Goal: Use online tool/utility: Utilize a website feature to perform a specific function

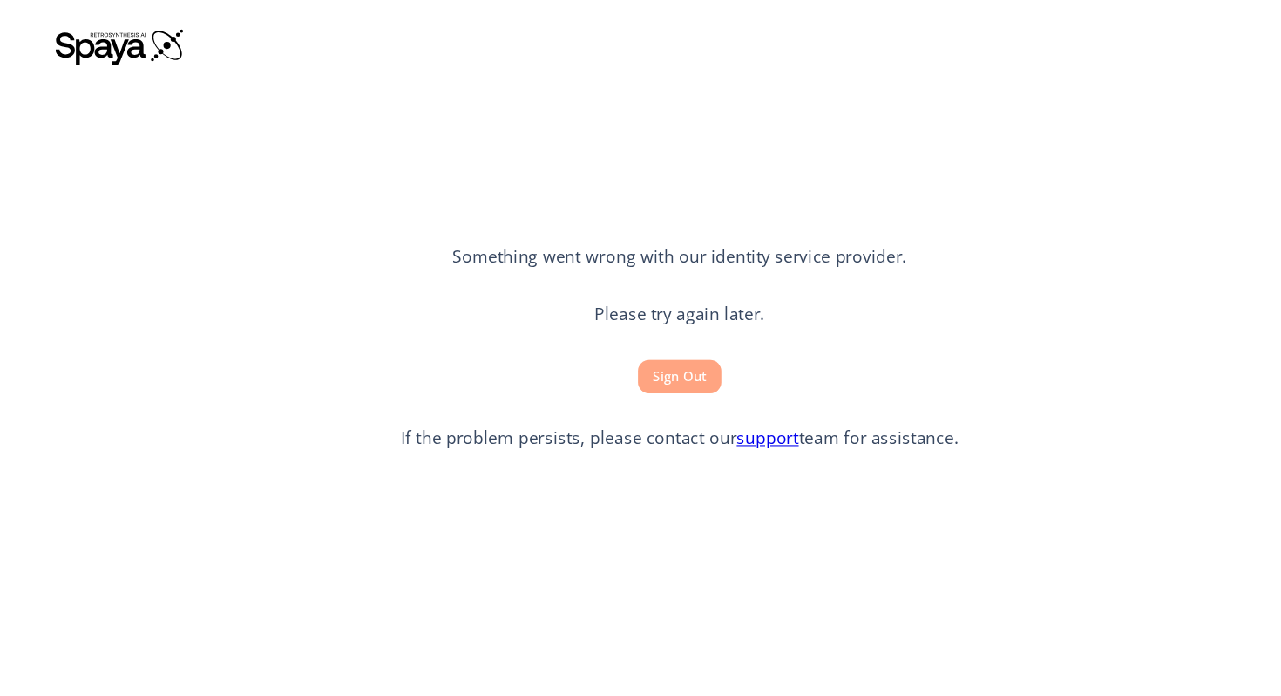
click at [659, 342] on button "Sign Out" at bounding box center [640, 355] width 78 height 32
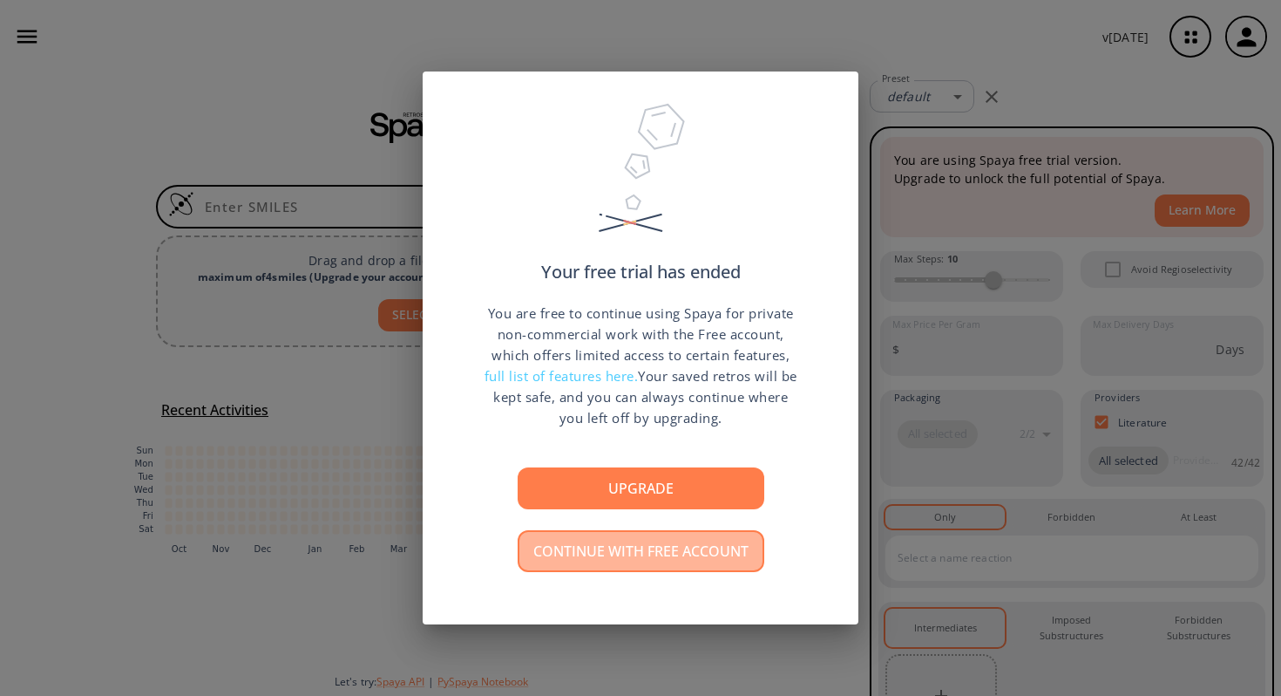
click at [661, 555] on button "Continue with free account" at bounding box center [641, 551] width 247 height 42
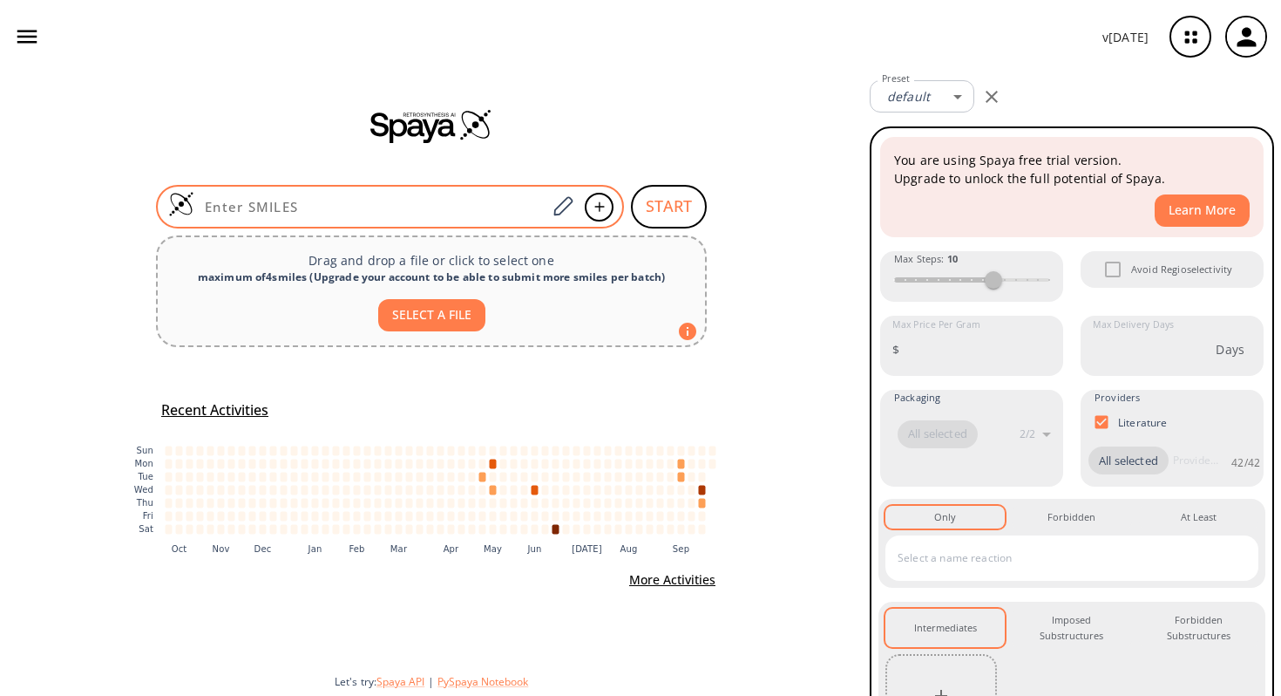
click at [484, 203] on input at bounding box center [370, 206] width 352 height 17
paste input "O=C(OC(C)(C)C)C(NCNC(OCC1=CC=CC=C1)=O)CNC(OCC2C(C=CC=C3)=C3C4=C2C=CC=C4)=O"
type input "O=C(OC(C)(C)C)C(NCNC(OCC1=CC=CC=C1)=O)CNC(OCC2C(C=CC=C3)=C3C4=C2C=CC=C4)=O"
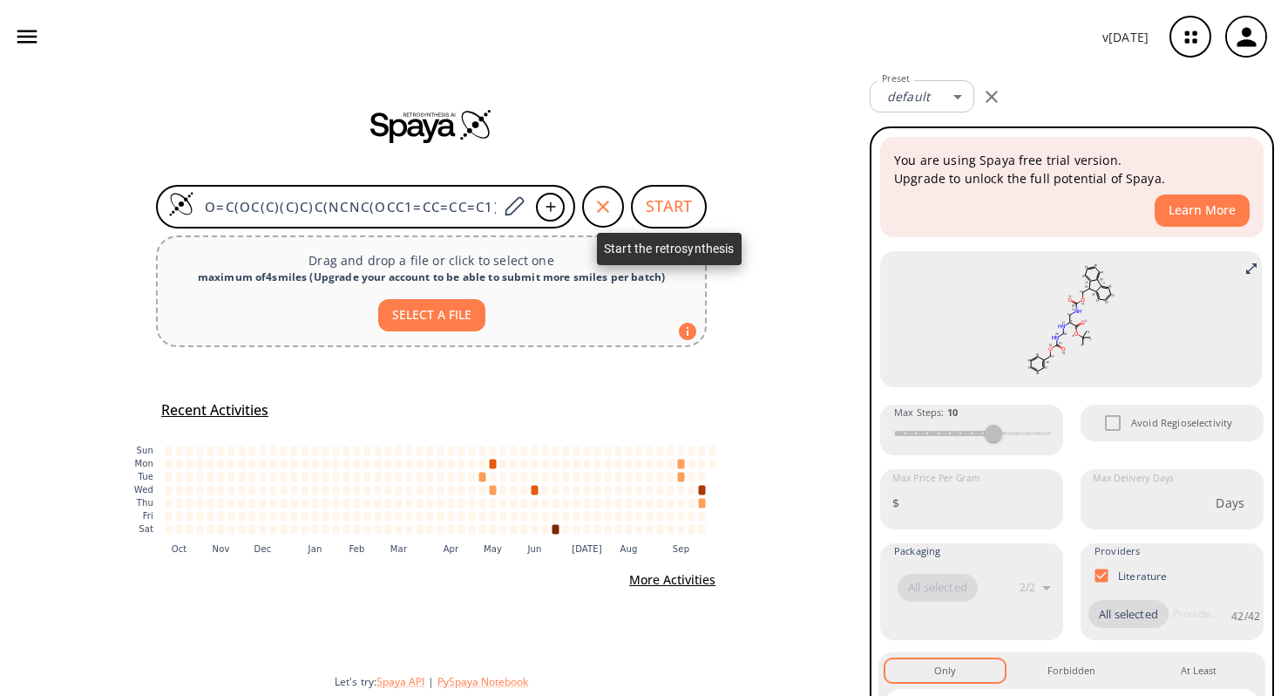
click at [659, 204] on button "START" at bounding box center [669, 207] width 76 height 44
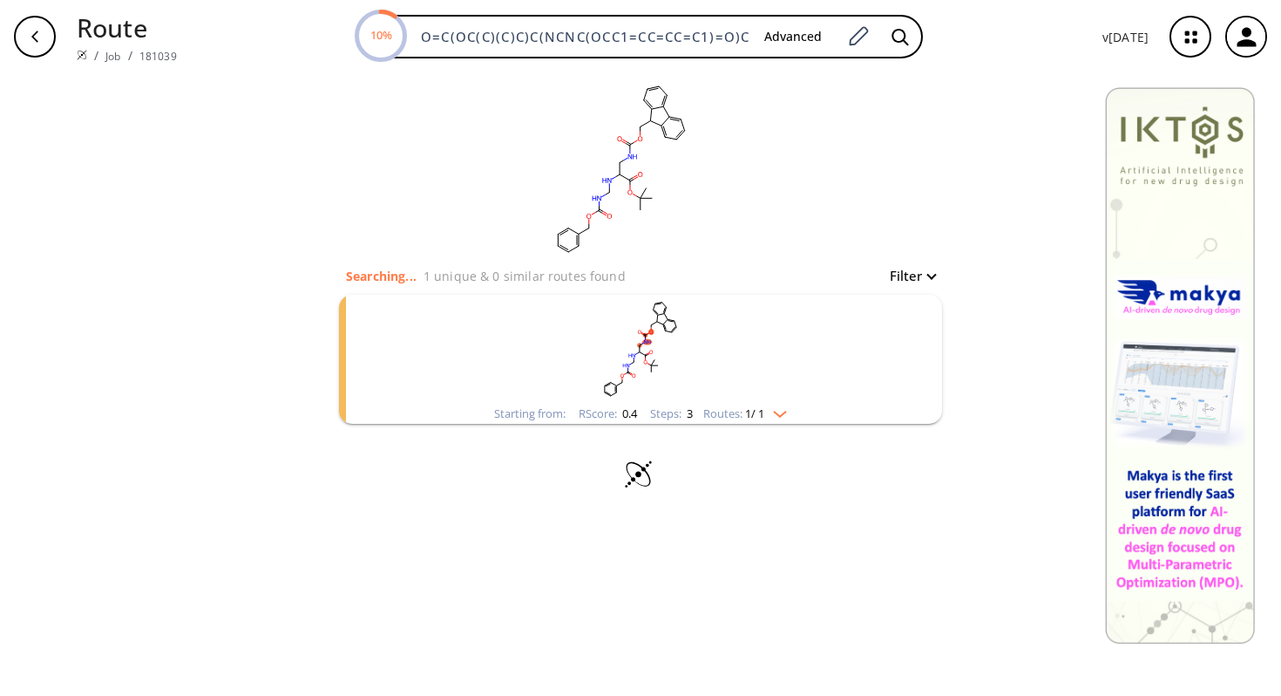
click at [662, 341] on rect "clusters" at bounding box center [640, 349] width 453 height 109
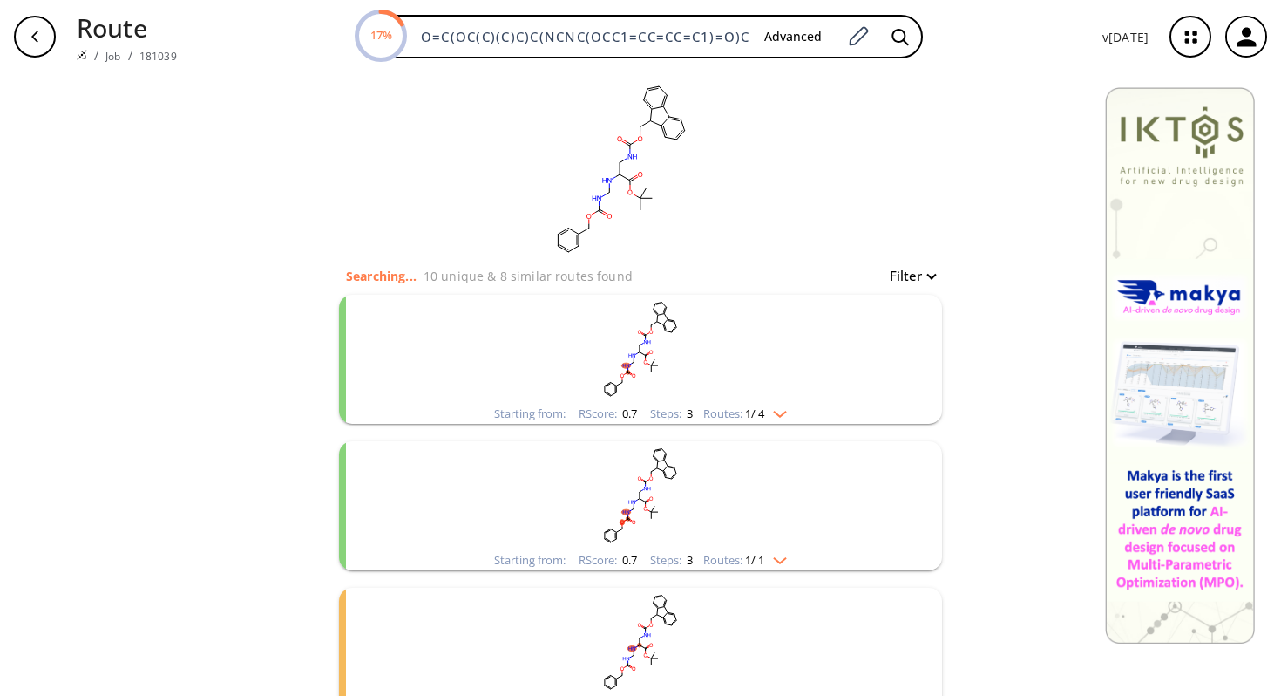
click at [786, 411] on img "clusters" at bounding box center [775, 411] width 23 height 14
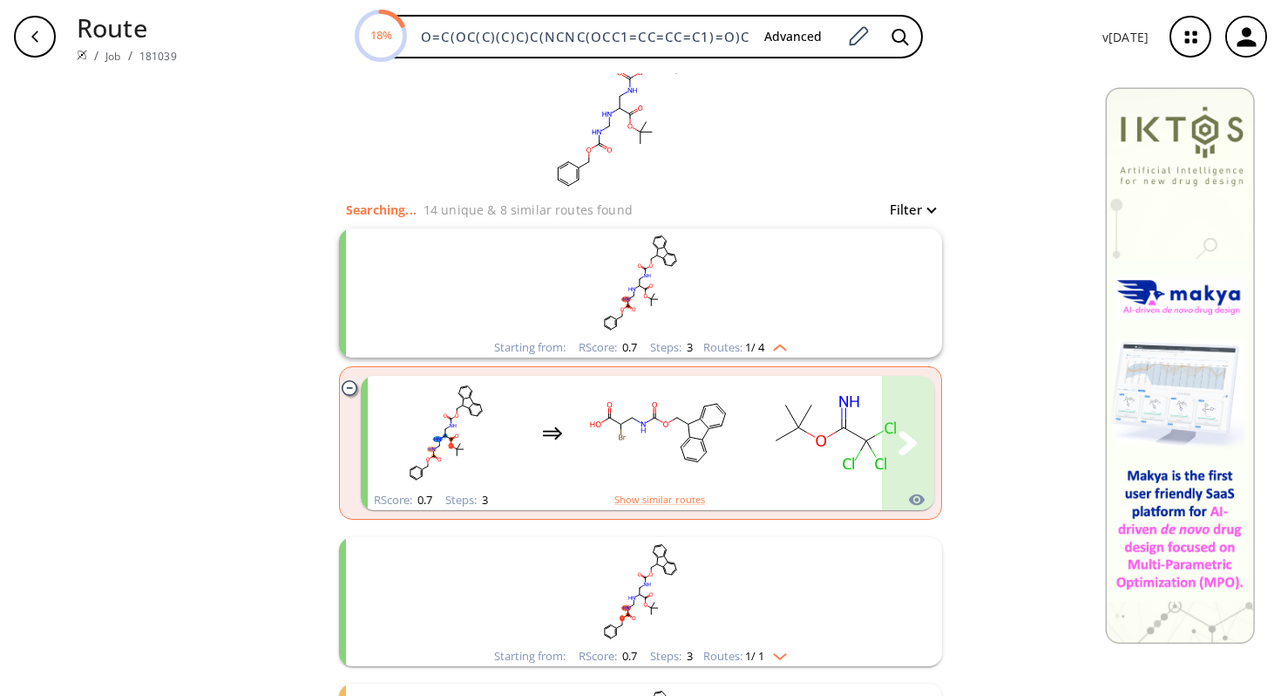
scroll to position [78, 0]
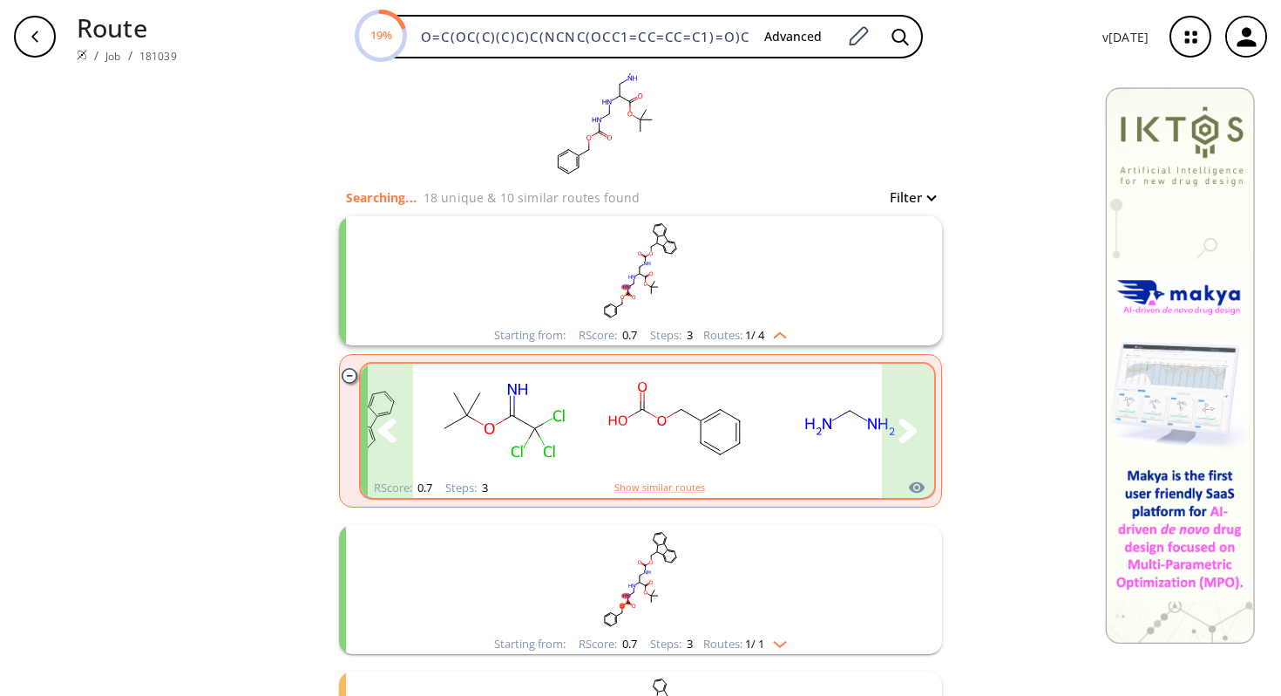
click at [821, 457] on rect "clusters" at bounding box center [850, 420] width 157 height 109
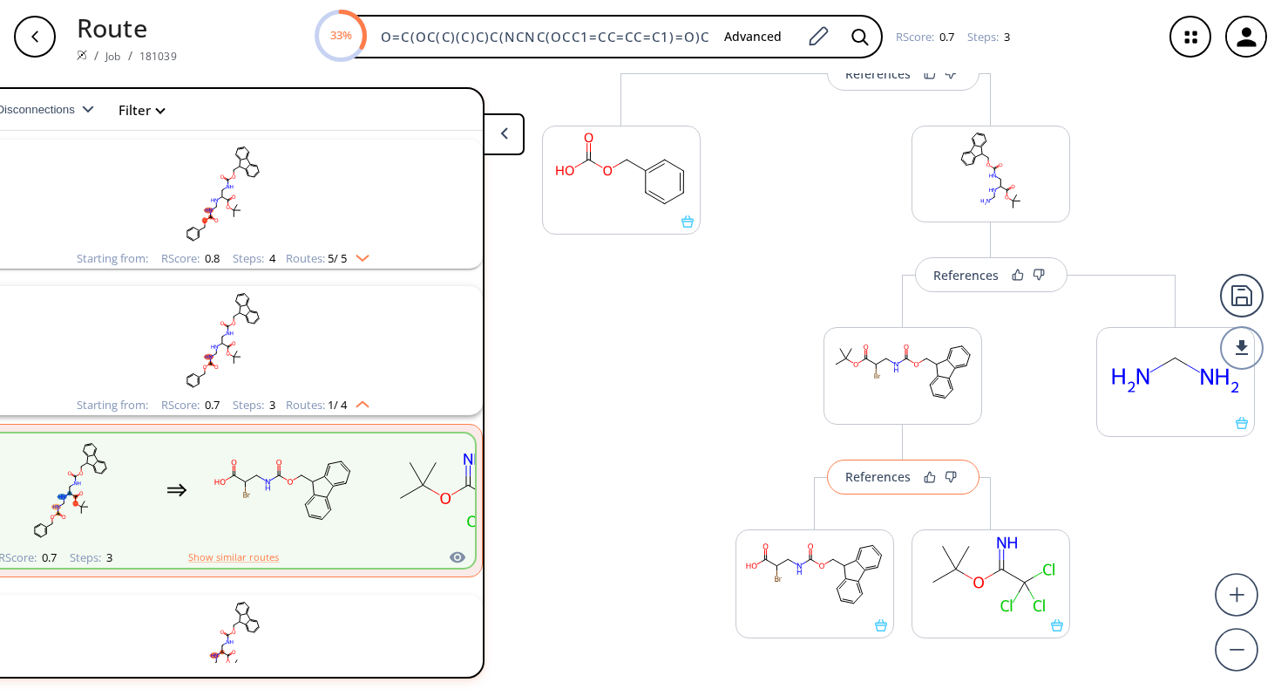
scroll to position [192, 0]
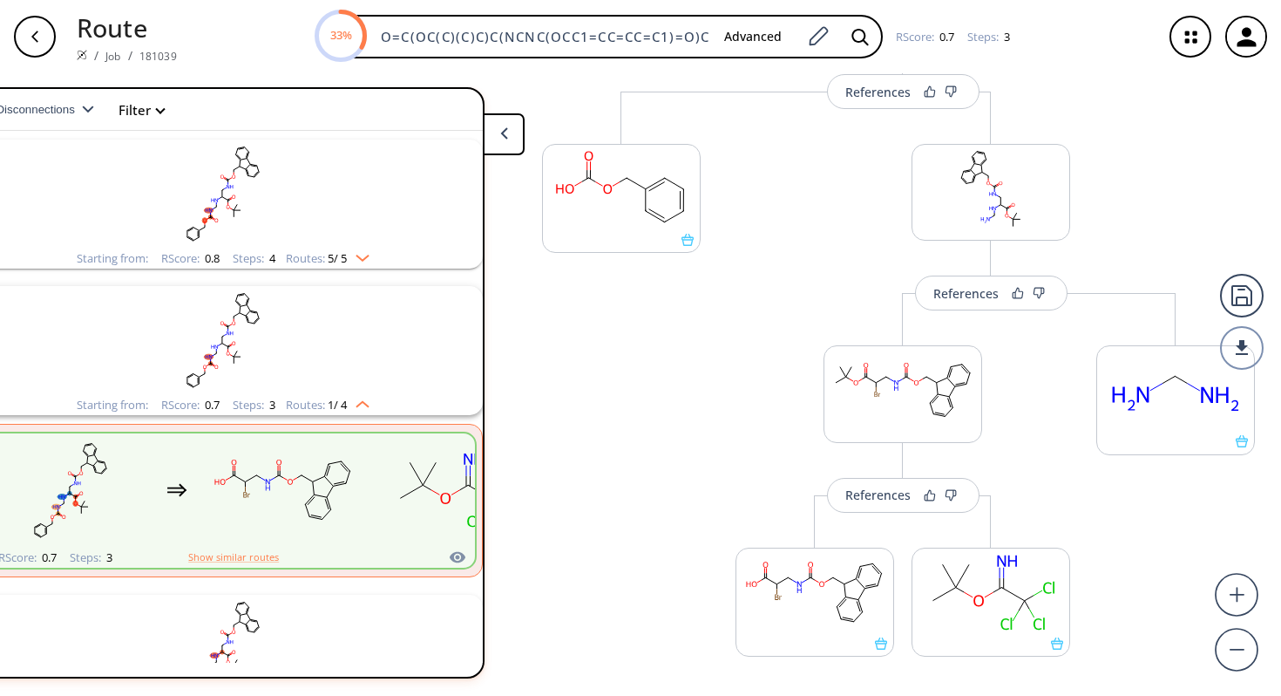
click at [354, 255] on img "clusters" at bounding box center [358, 255] width 23 height 14
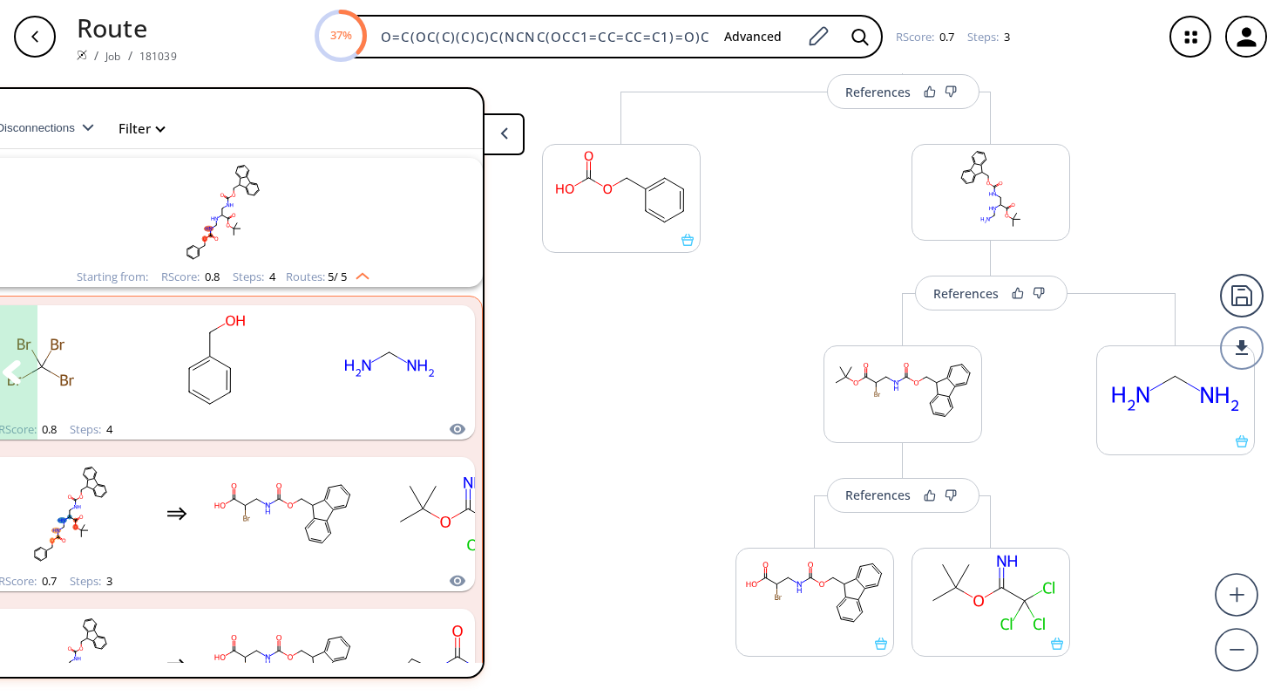
scroll to position [0, 0]
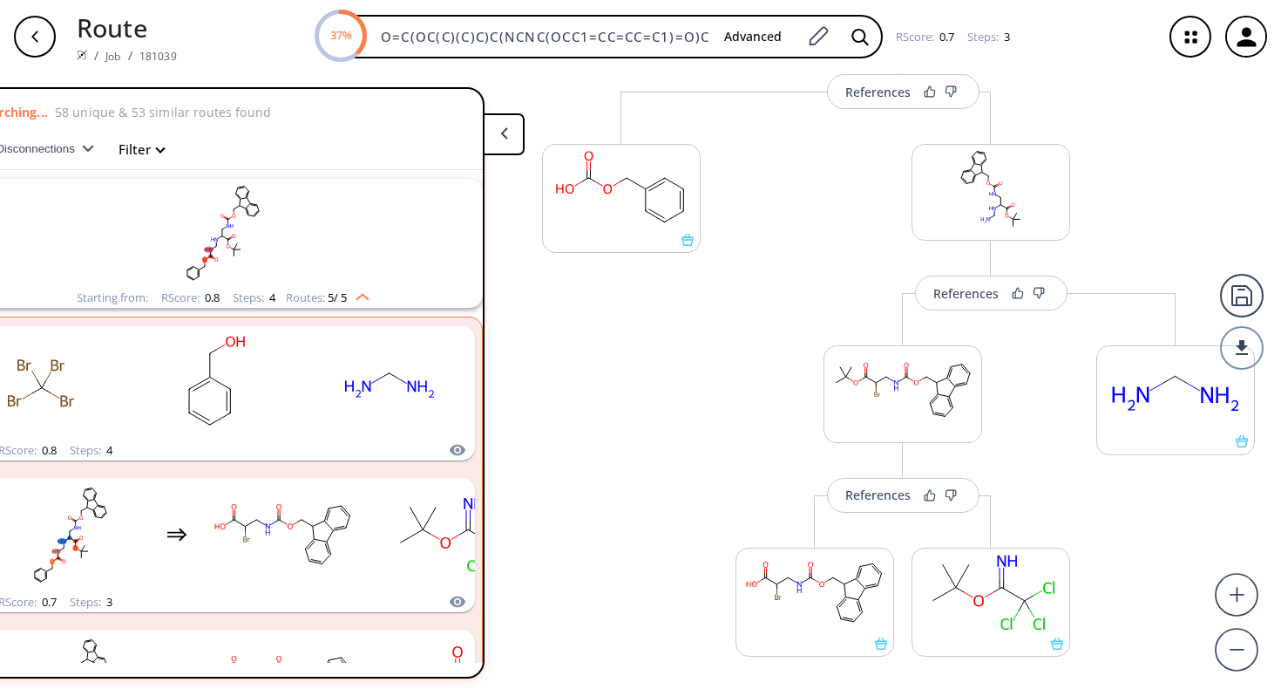
click at [363, 293] on img "clusters" at bounding box center [358, 294] width 23 height 14
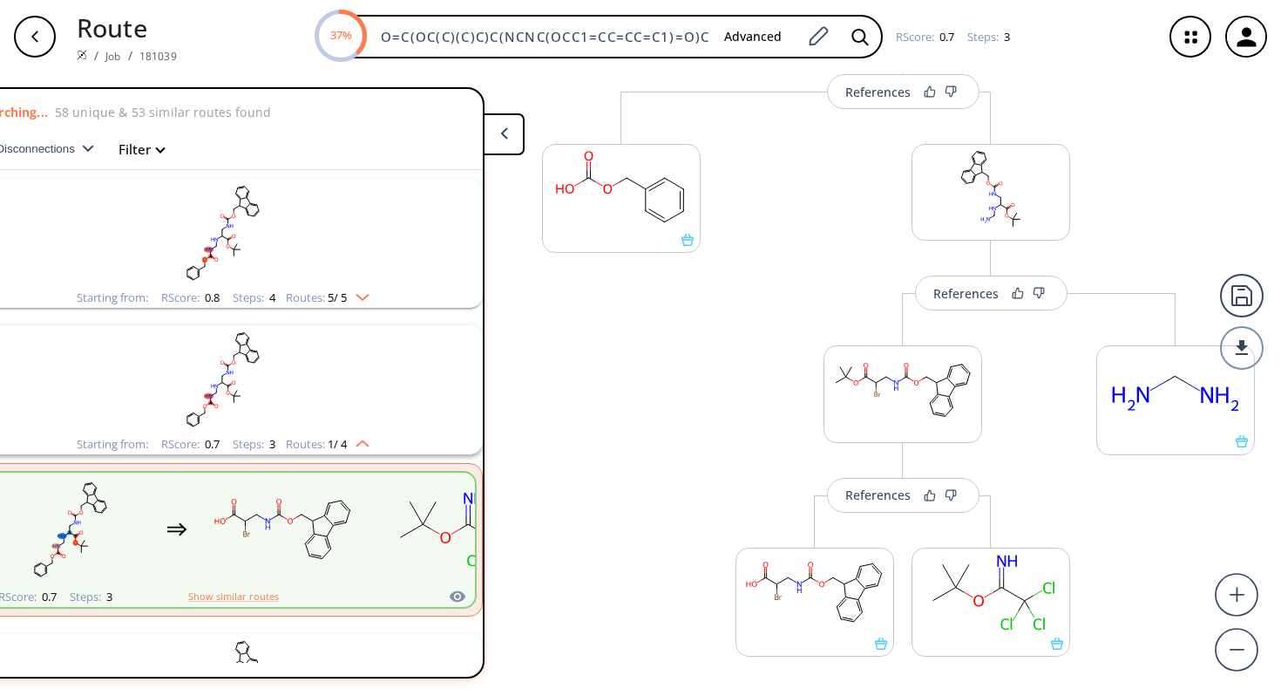
click at [364, 291] on img "clusters" at bounding box center [358, 294] width 23 height 14
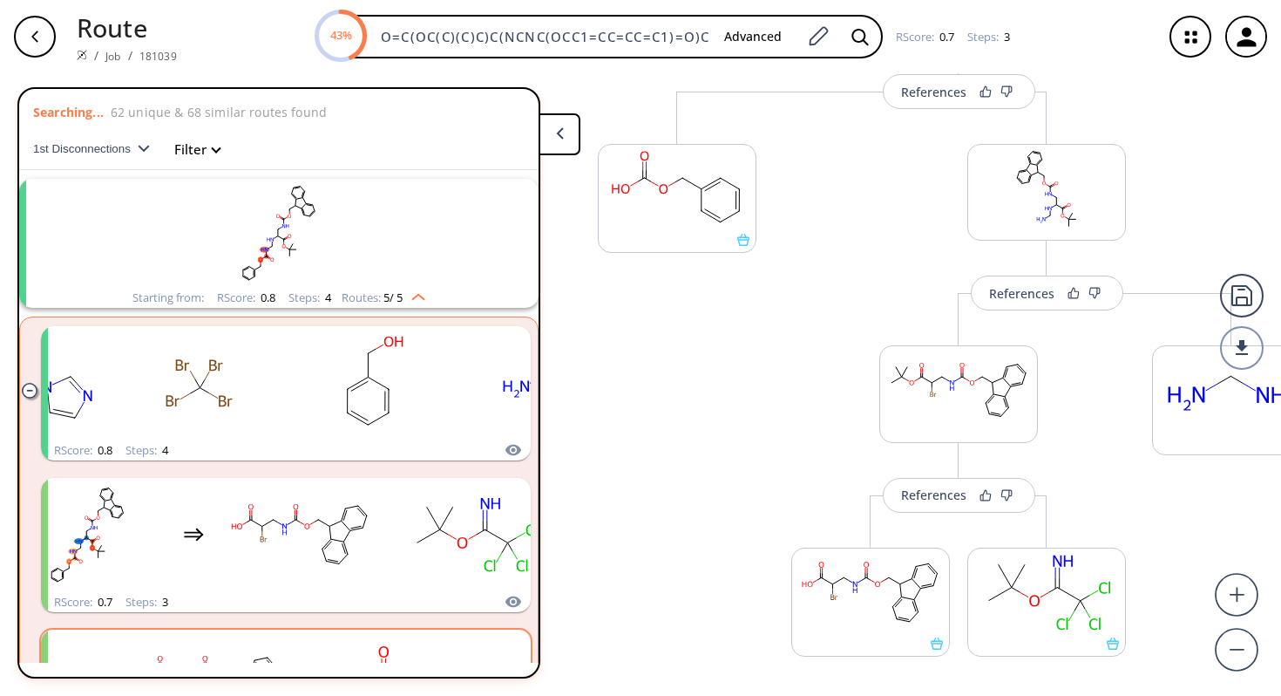
scroll to position [0, 2]
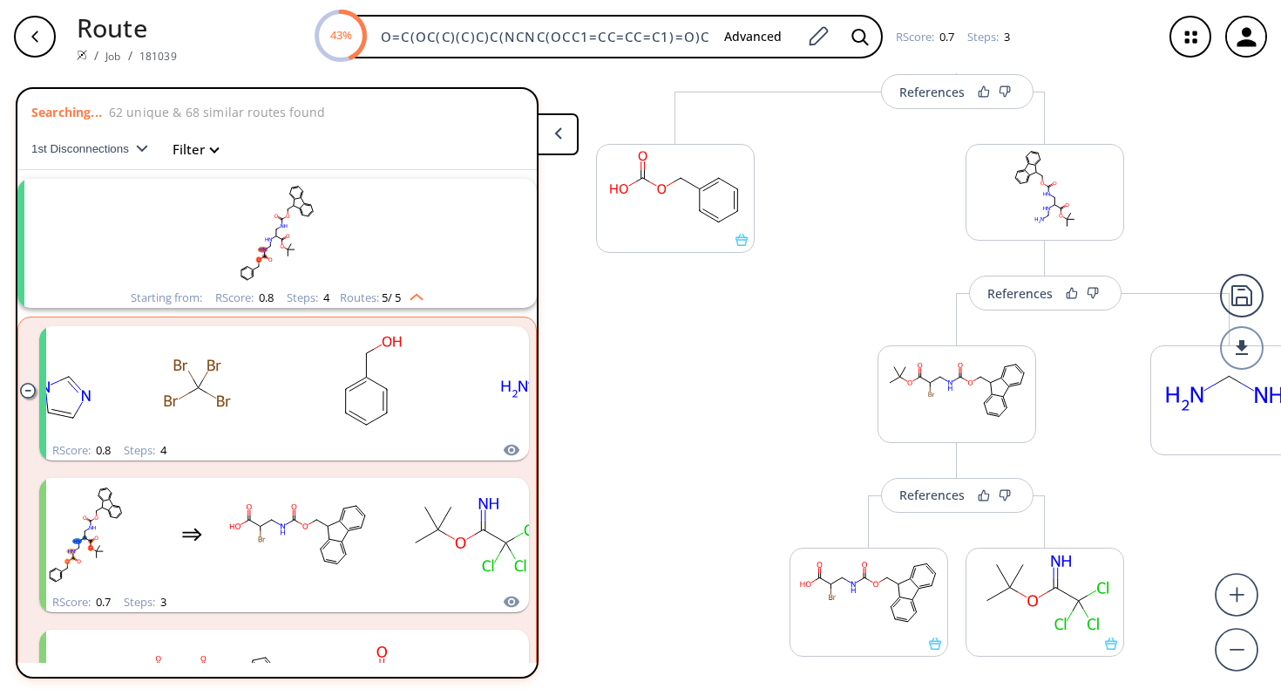
click at [222, 259] on rect "clusters" at bounding box center [277, 233] width 453 height 109
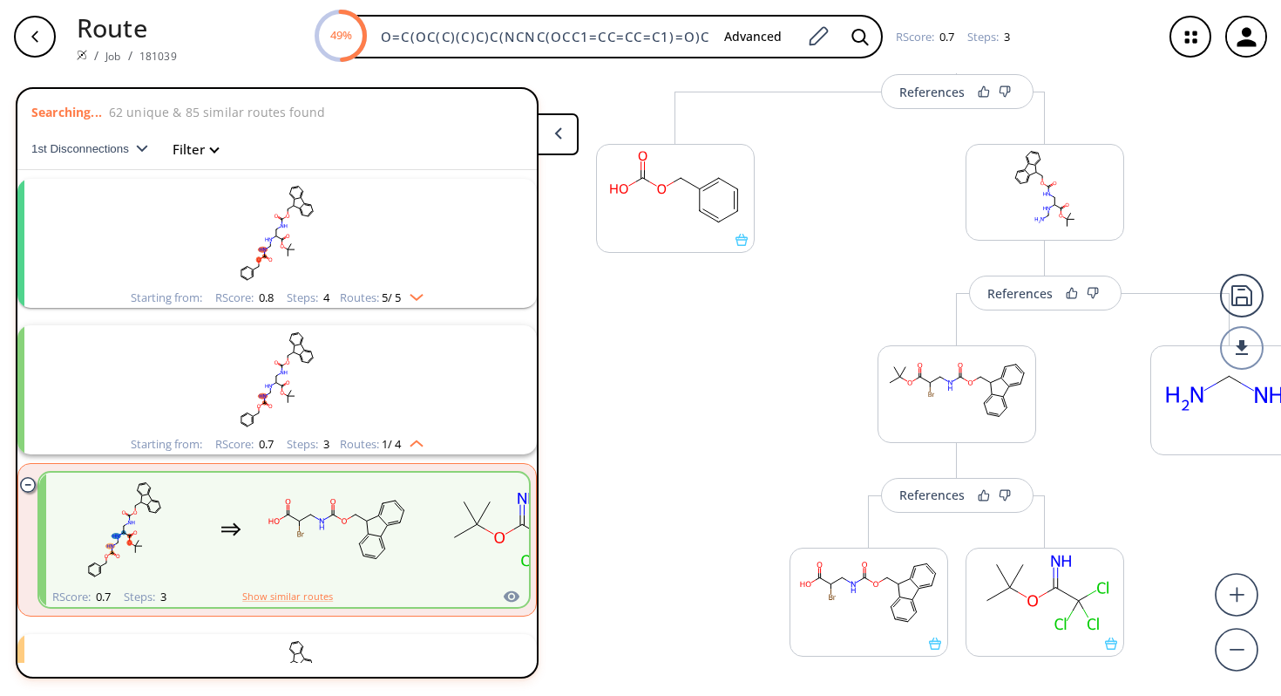
click at [222, 259] on rect "clusters" at bounding box center [277, 233] width 453 height 109
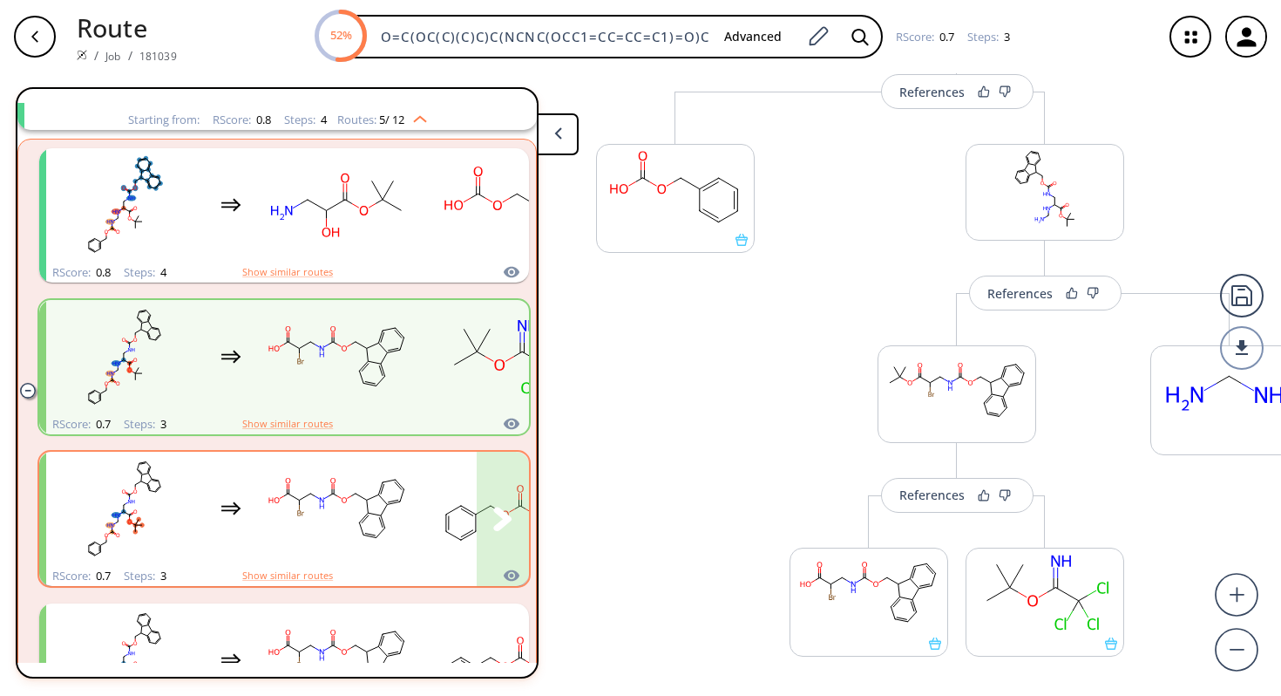
scroll to position [0, 0]
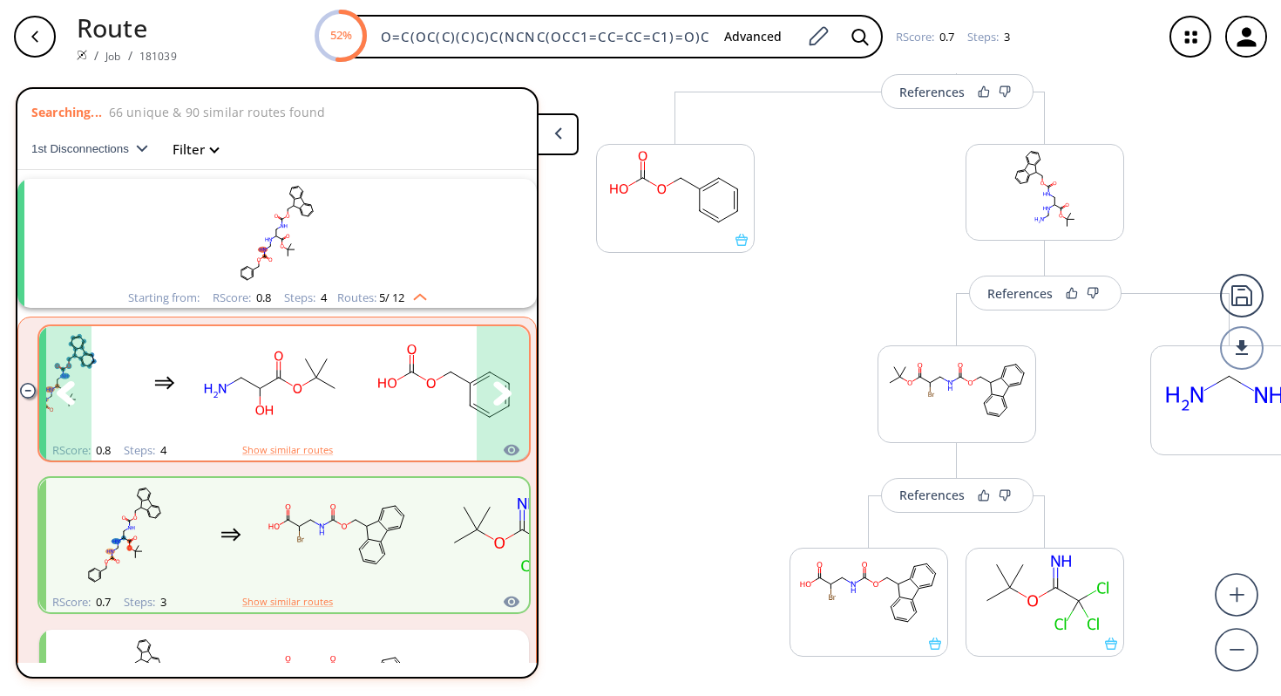
click at [391, 395] on rect "clusters" at bounding box center [445, 383] width 157 height 109
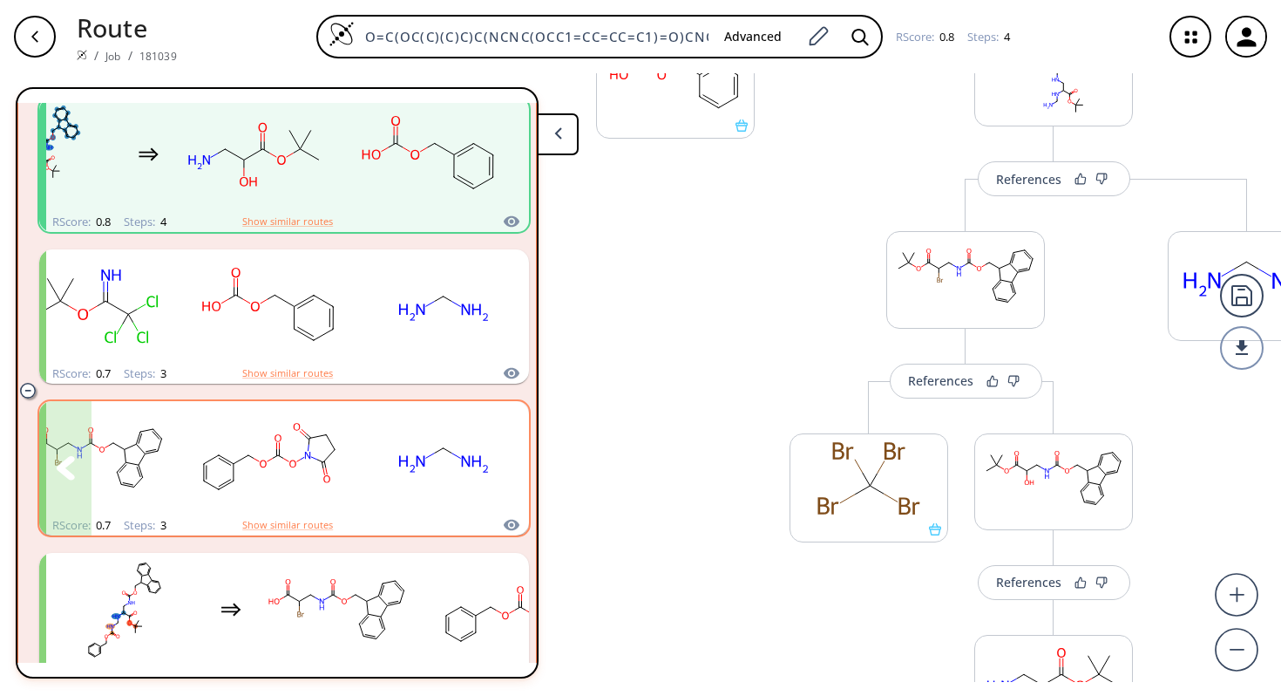
scroll to position [234, 0]
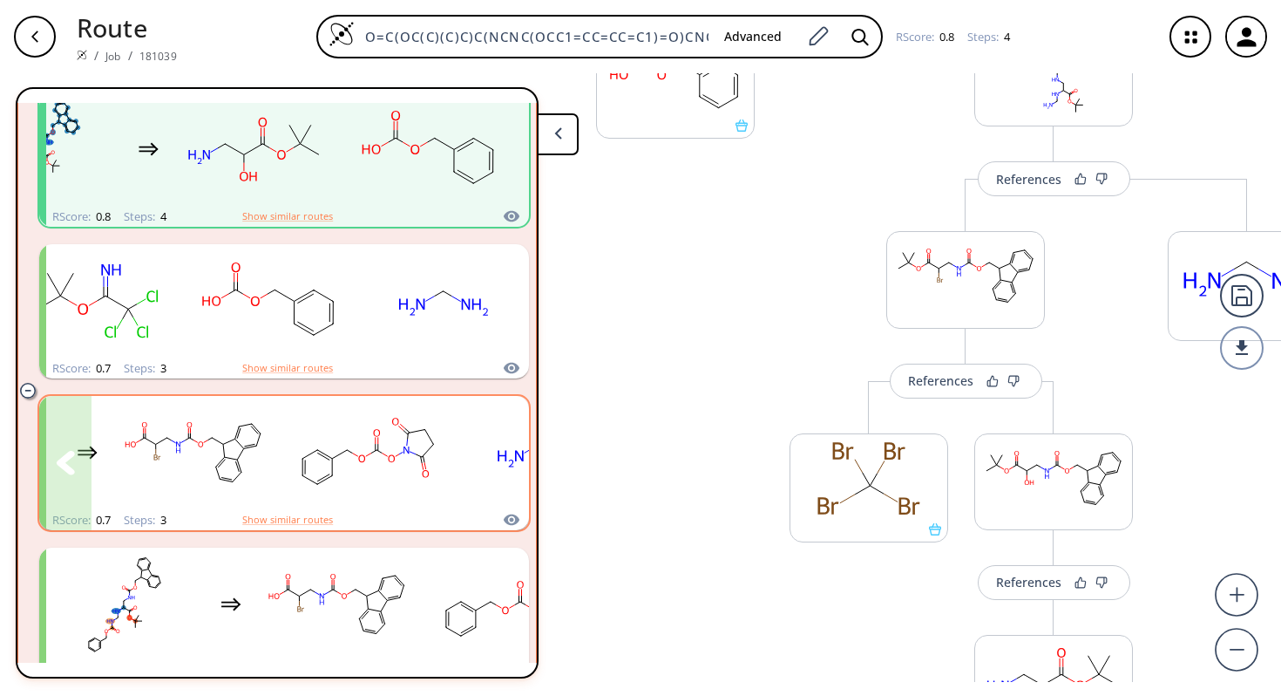
click at [274, 474] on div "clusters" at bounding box center [261, 453] width 718 height 114
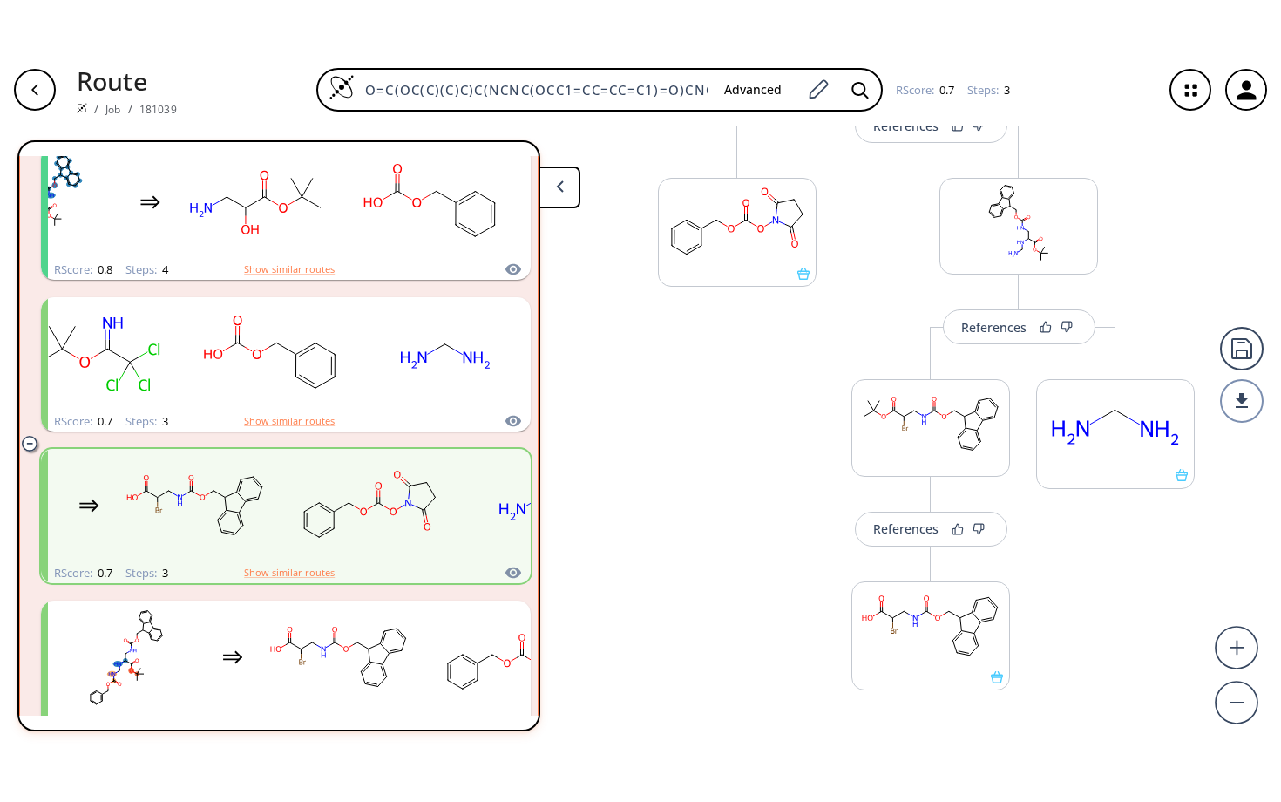
scroll to position [204, 0]
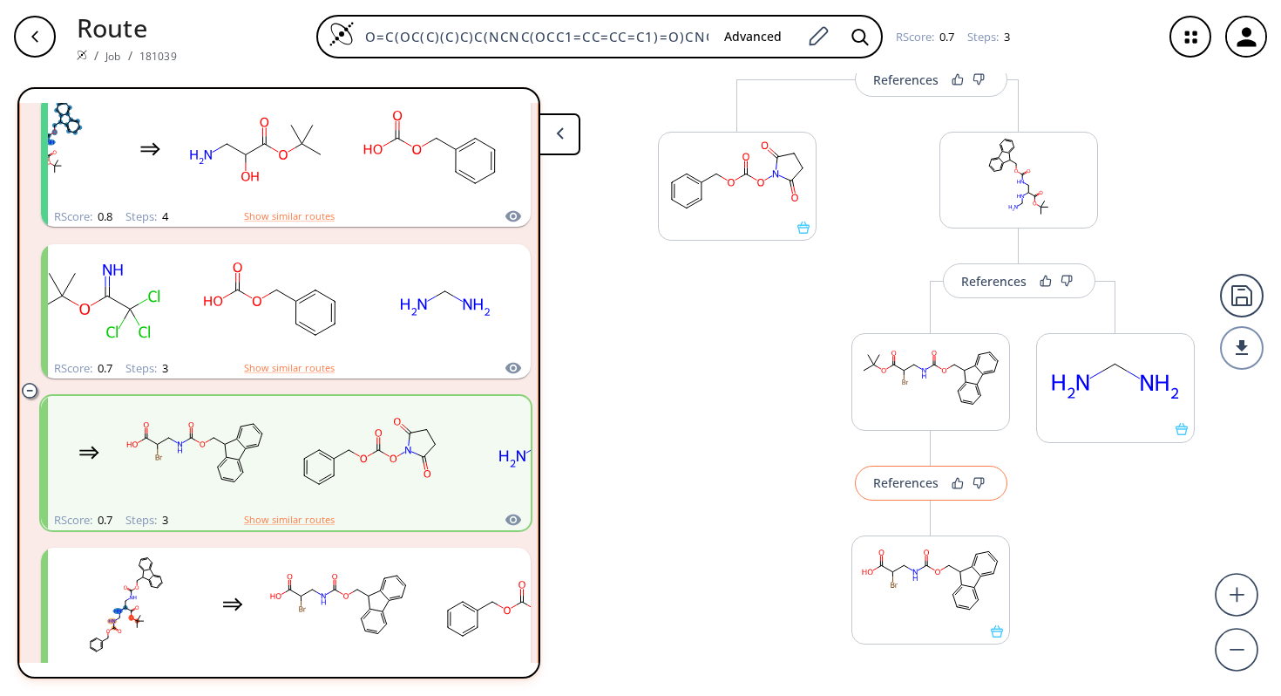
click at [882, 486] on div "References" at bounding box center [905, 482] width 65 height 11
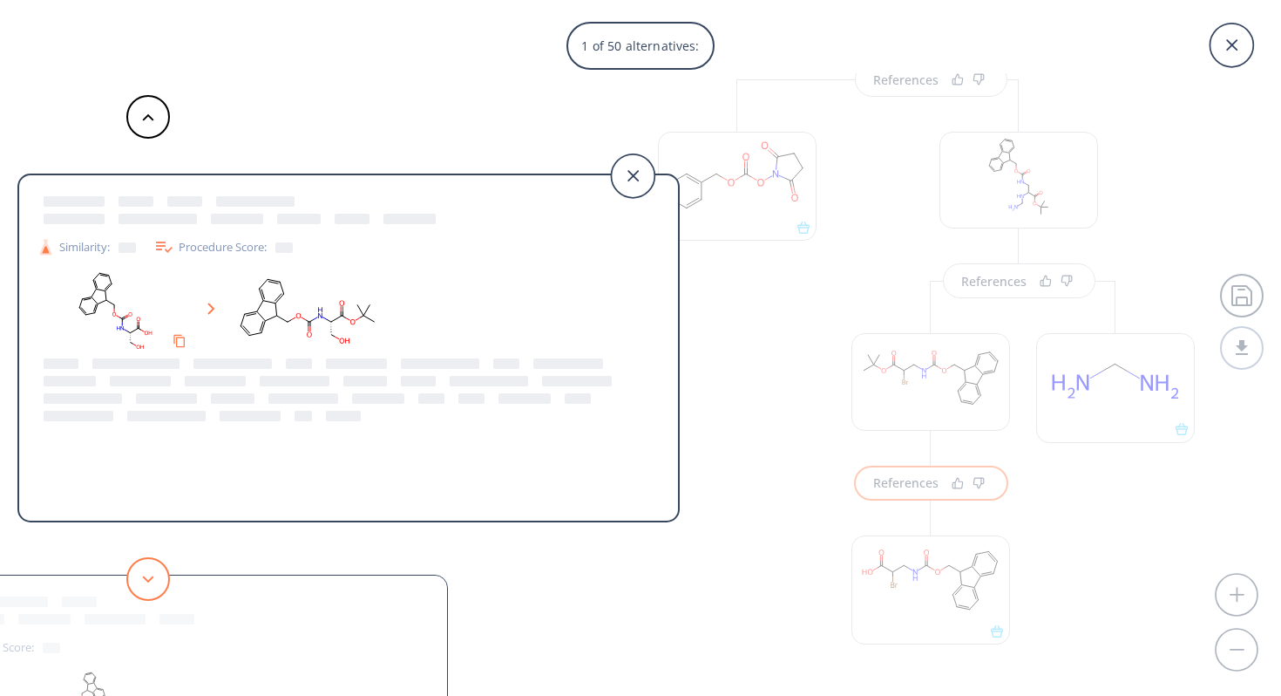
click at [146, 565] on button at bounding box center [148, 579] width 44 height 44
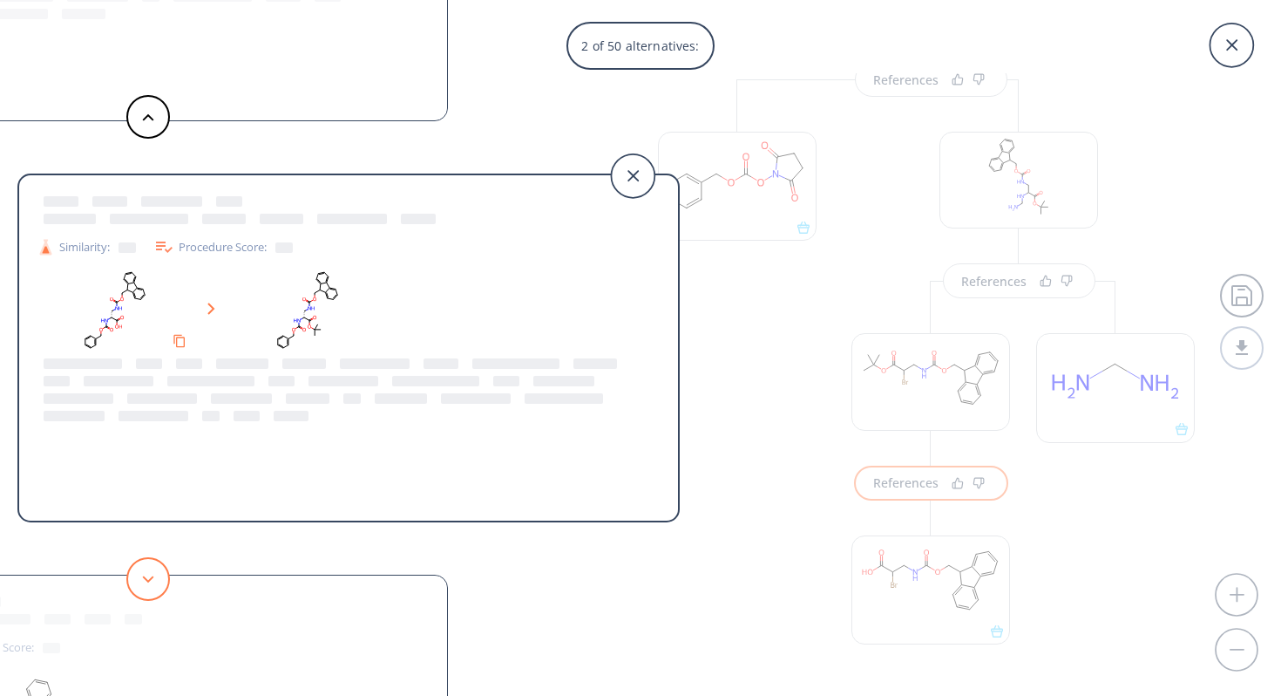
click at [146, 565] on button at bounding box center [148, 579] width 44 height 44
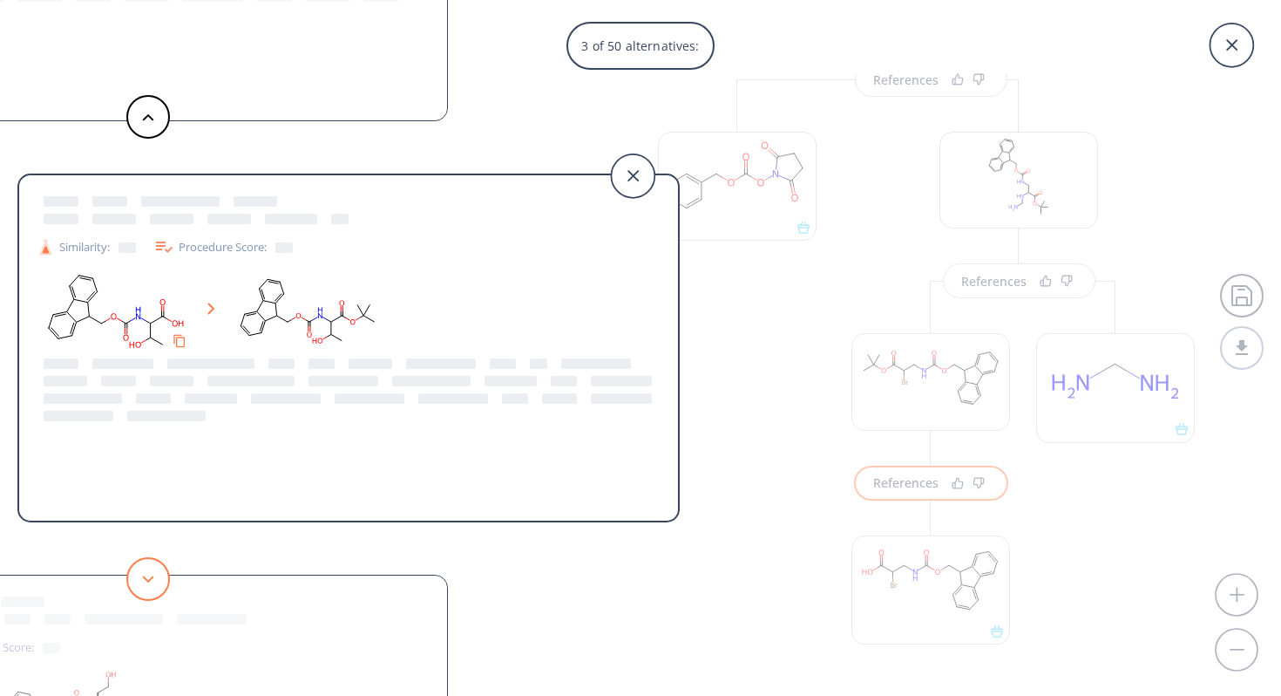
click at [146, 565] on button at bounding box center [148, 579] width 44 height 44
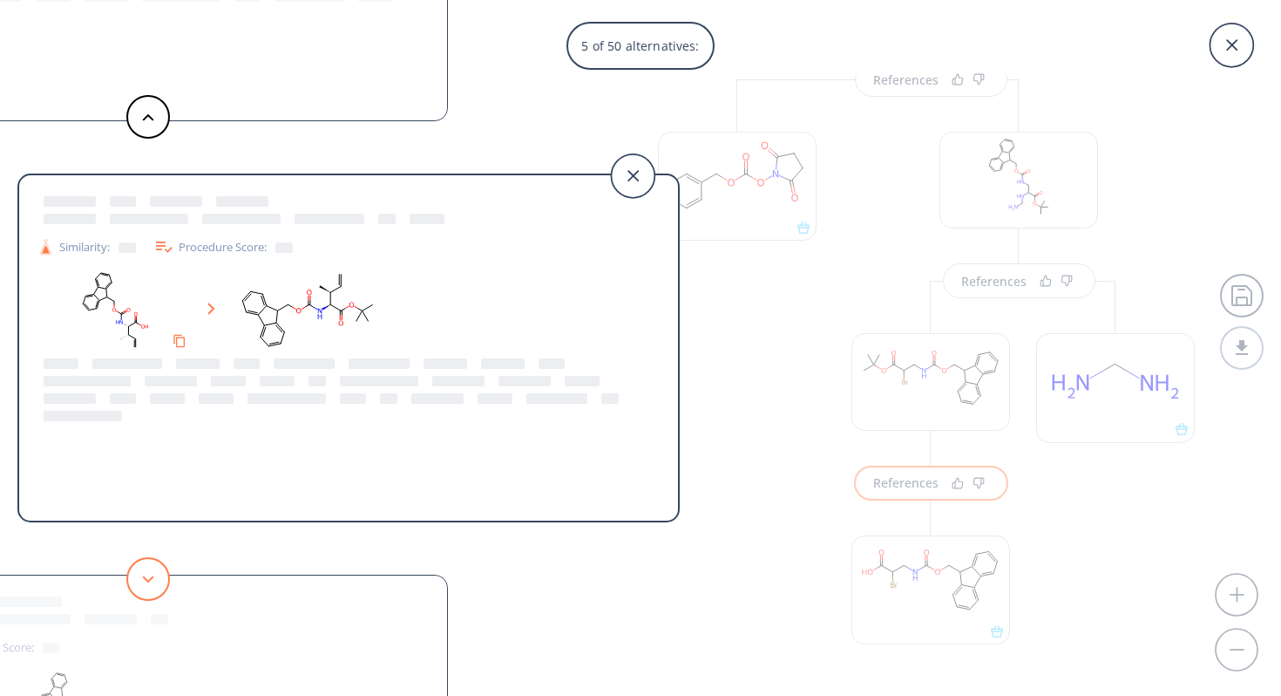
click at [146, 565] on button at bounding box center [148, 579] width 44 height 44
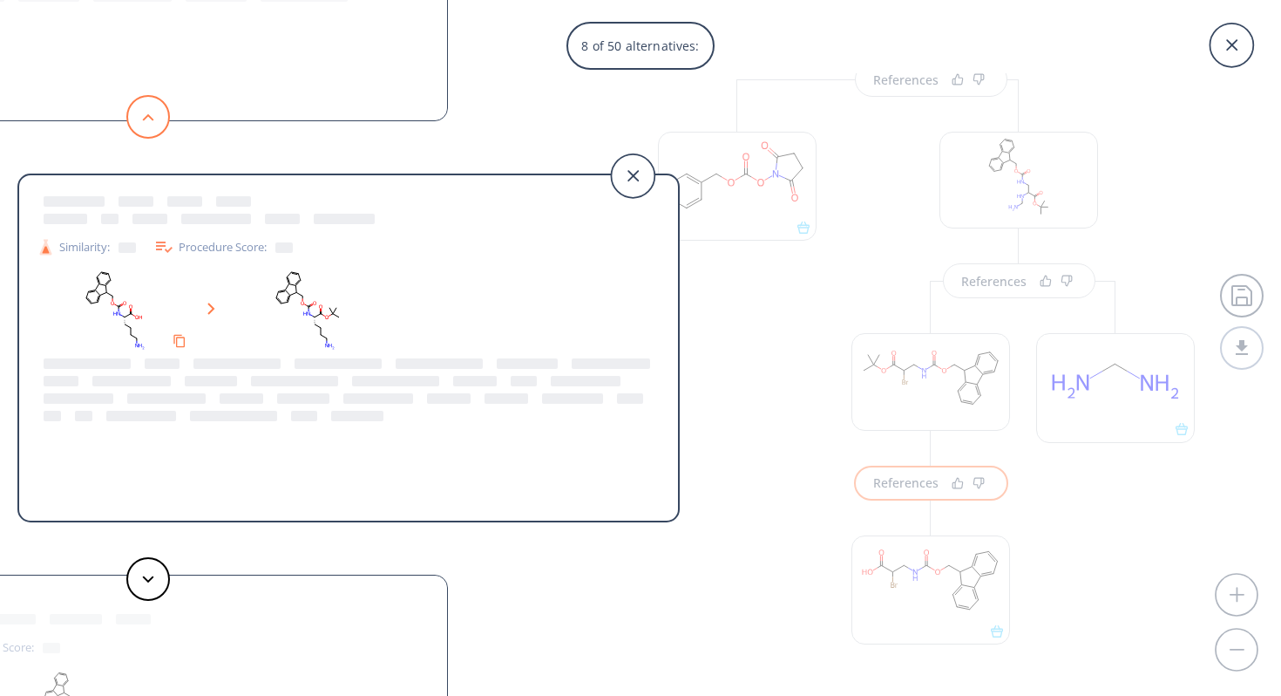
click at [148, 132] on button at bounding box center [148, 117] width 44 height 44
click at [151, 585] on button at bounding box center [148, 579] width 44 height 44
click at [151, 588] on button at bounding box center [148, 579] width 44 height 44
click at [151, 589] on button at bounding box center [148, 579] width 44 height 44
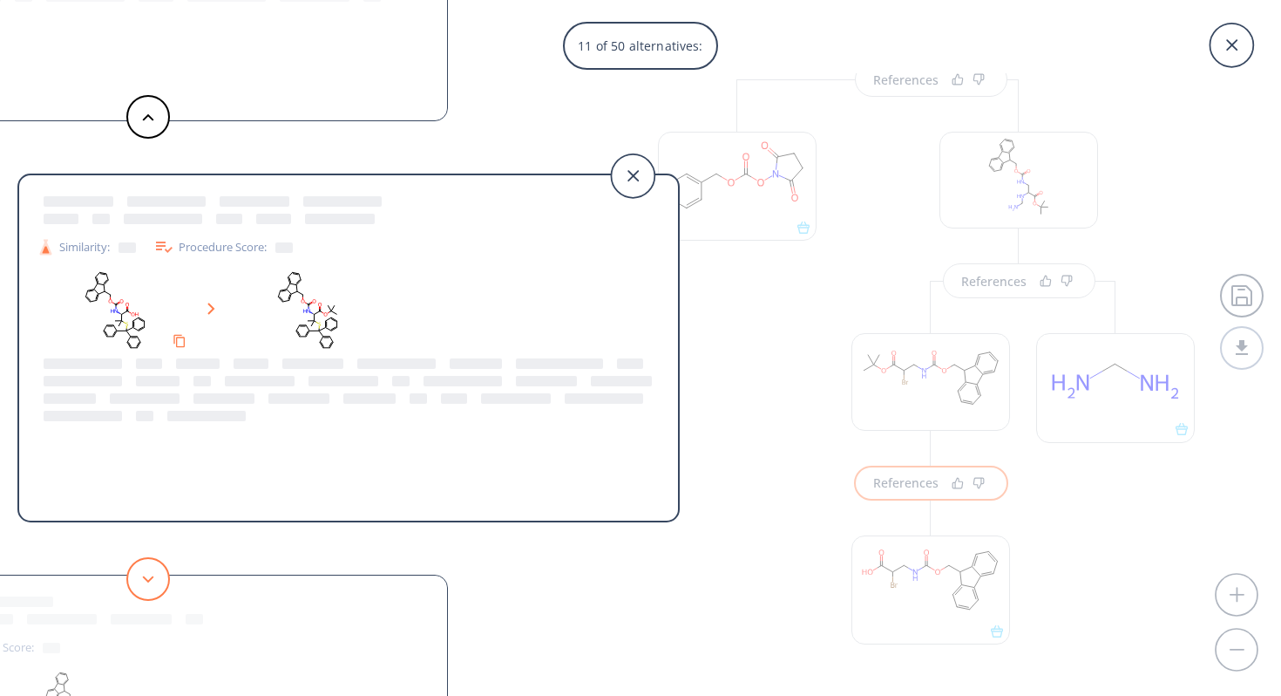
click at [151, 589] on button at bounding box center [148, 579] width 44 height 44
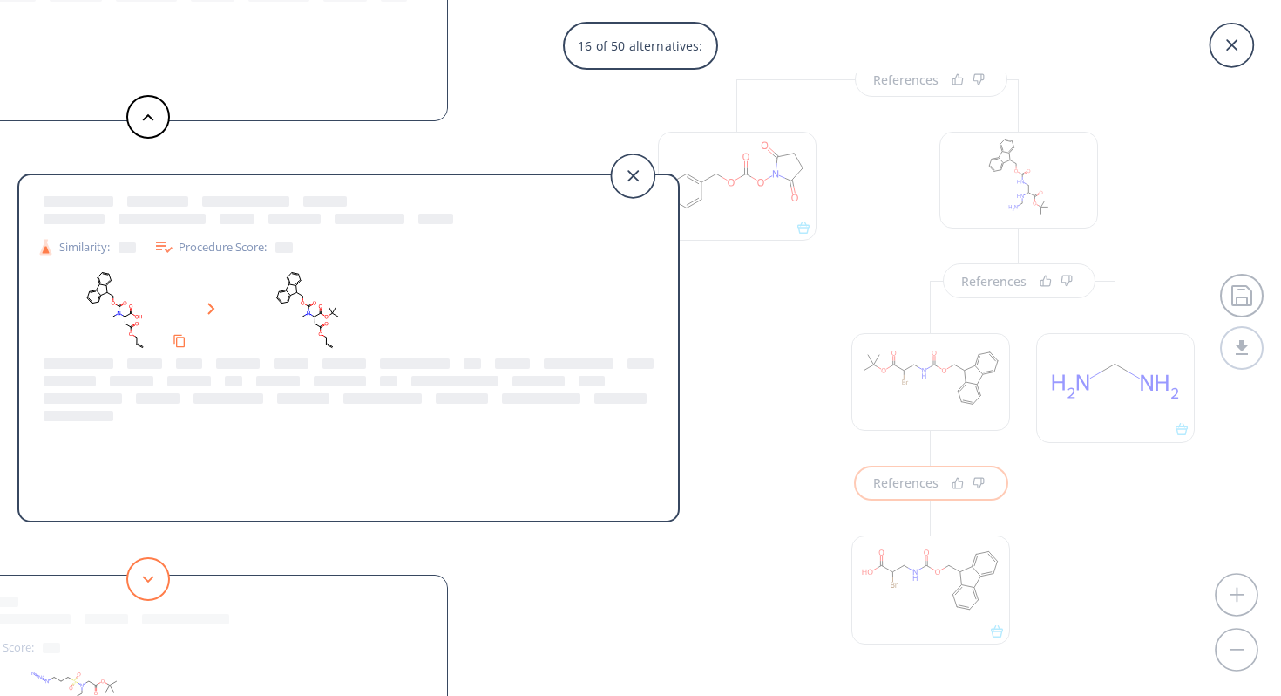
click at [151, 589] on button at bounding box center [148, 579] width 44 height 44
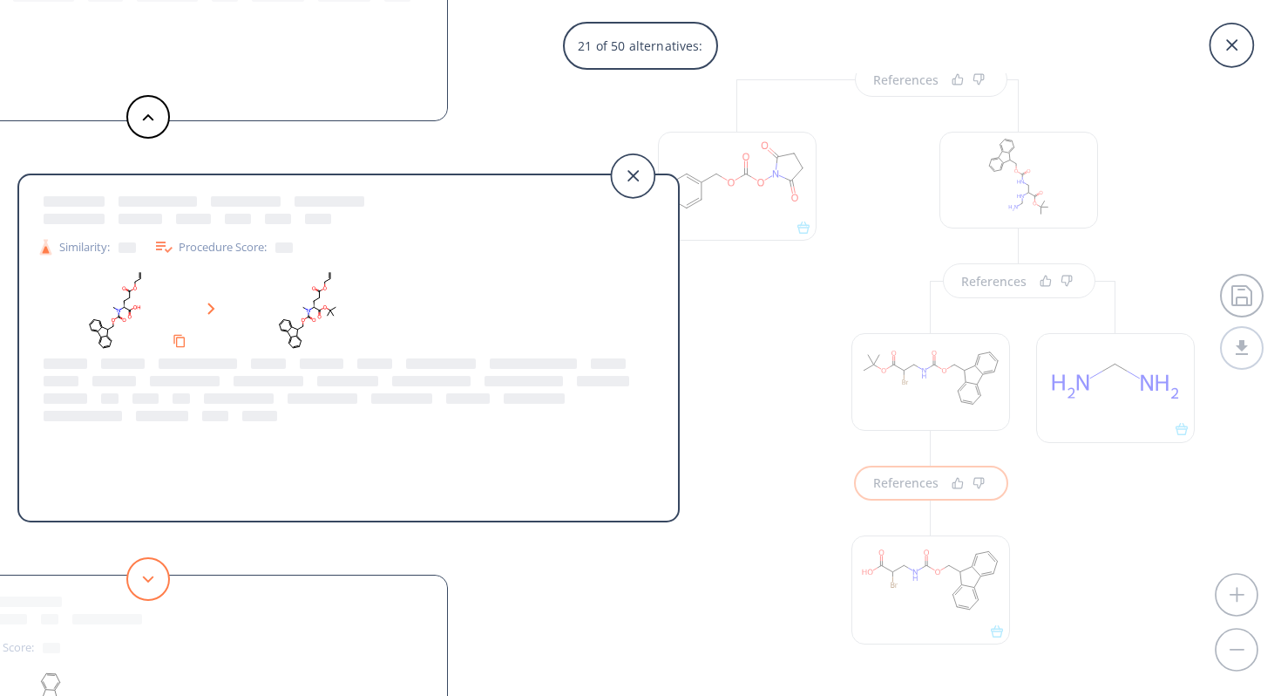
click at [151, 589] on button at bounding box center [148, 579] width 44 height 44
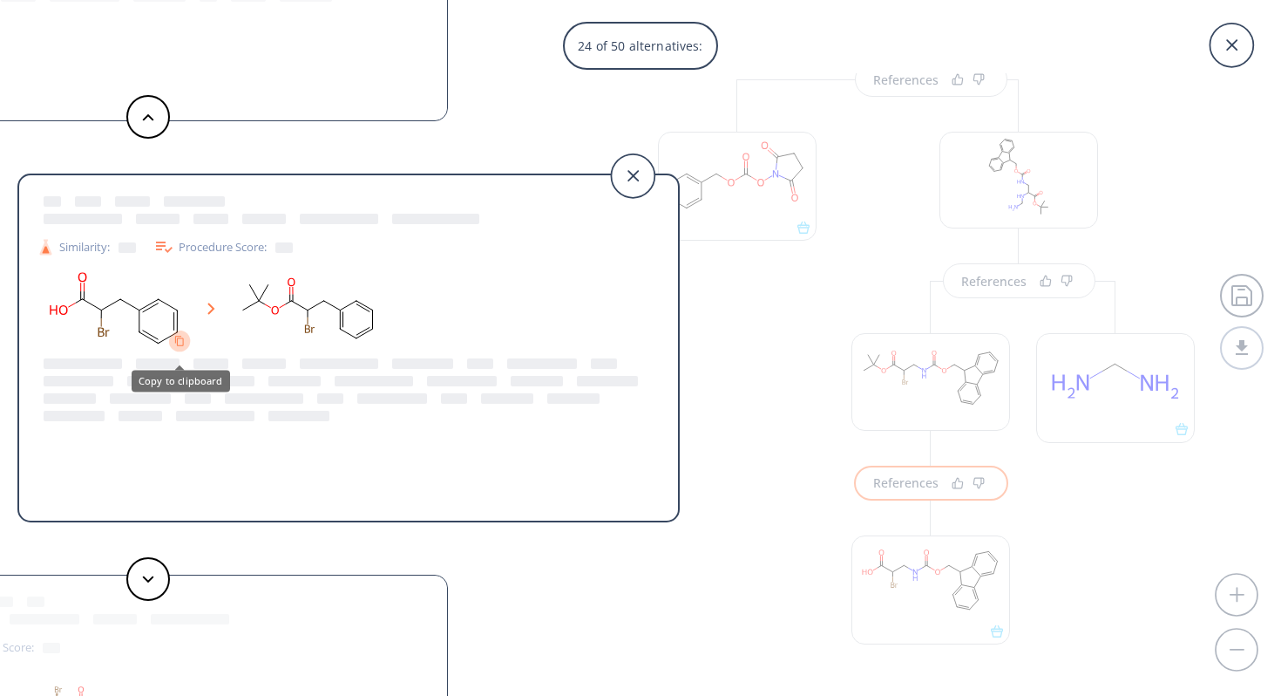
click at [182, 346] on button "Copy to clipboard" at bounding box center [180, 341] width 22 height 22
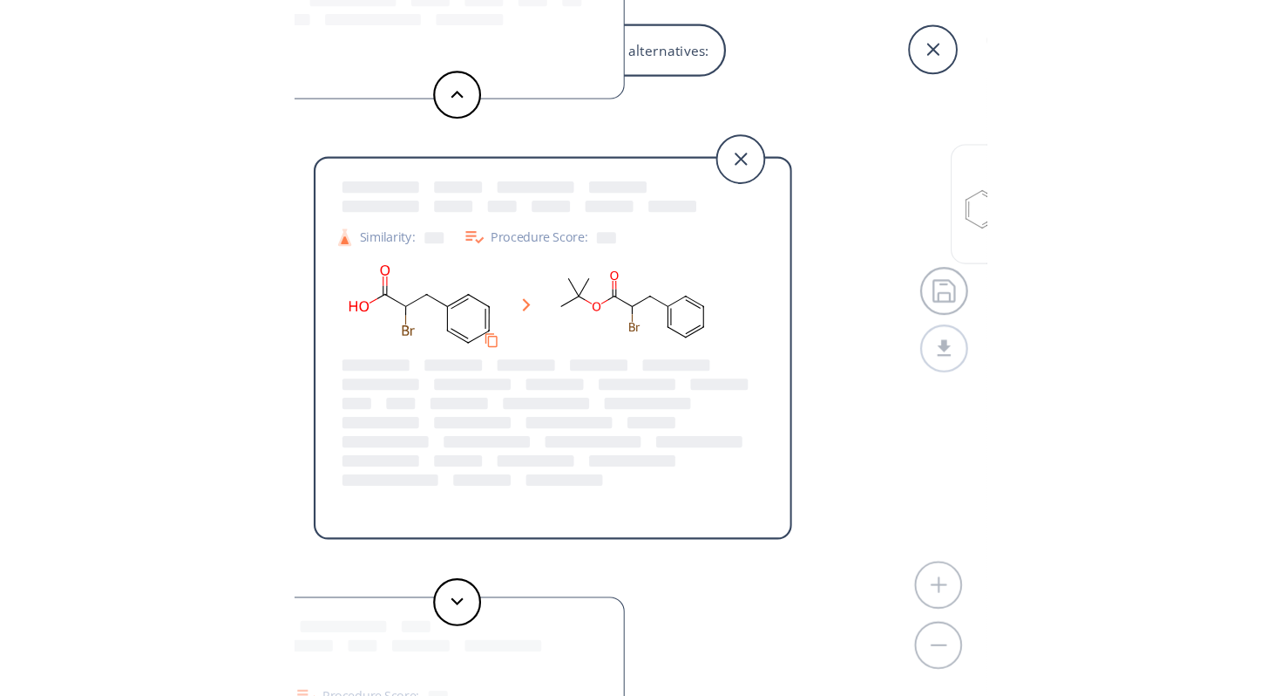
scroll to position [200, 0]
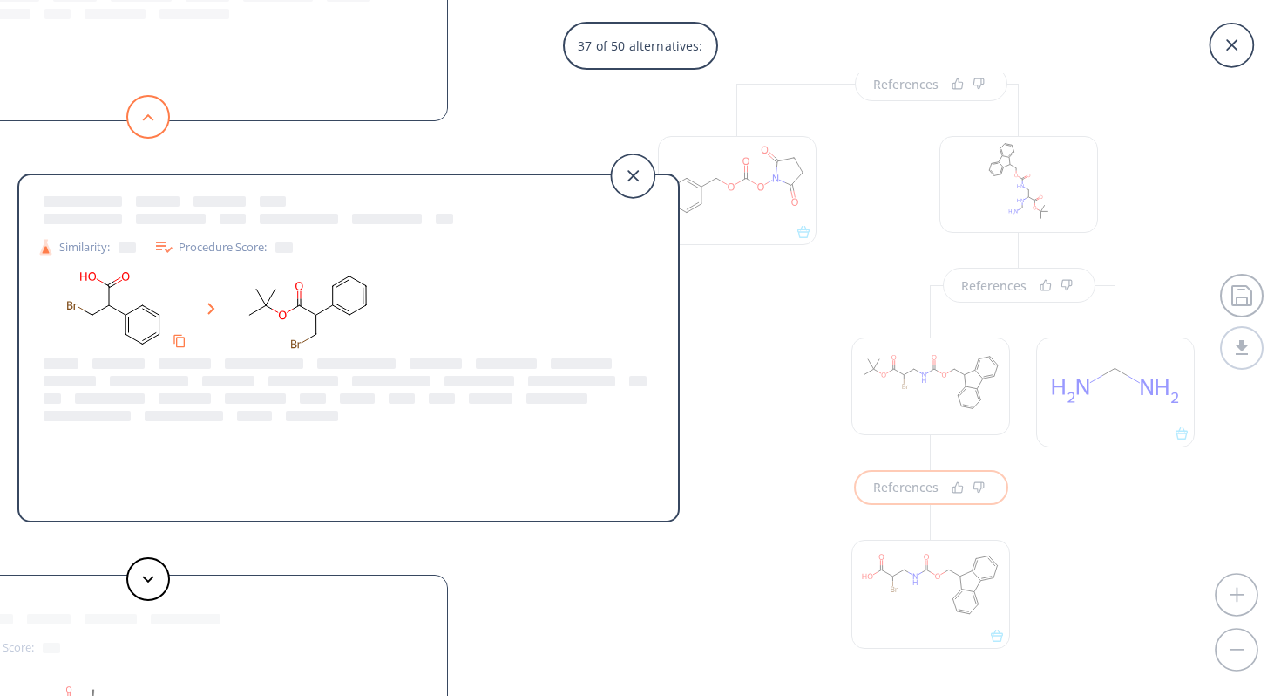
click at [146, 117] on polygon at bounding box center [148, 116] width 11 height 7
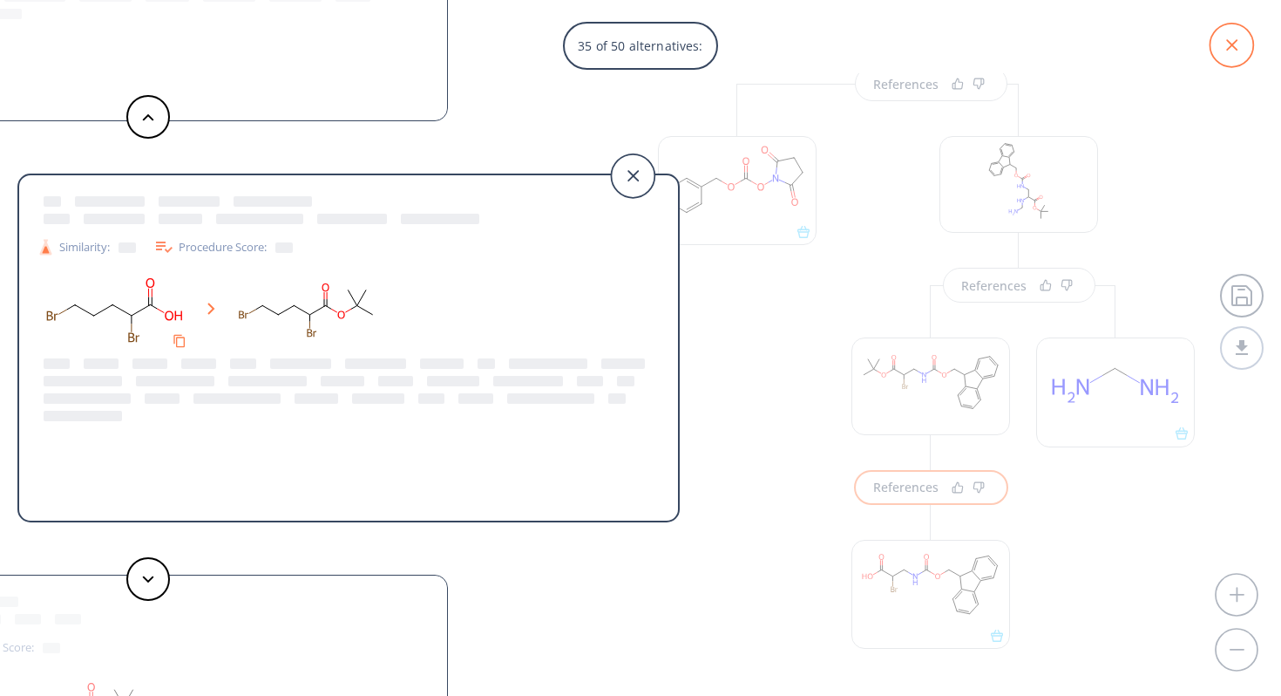
click at [1232, 54] on icon at bounding box center [1232, 46] width 44 height 44
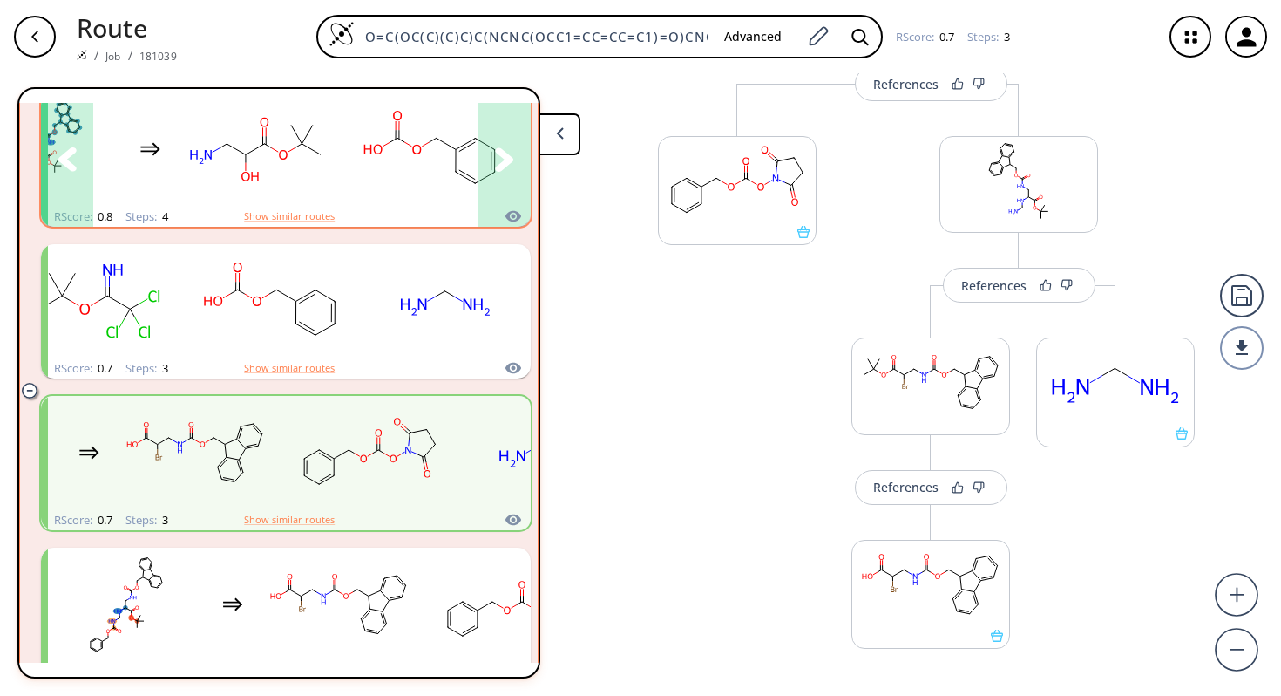
click at [445, 200] on rect "clusters" at bounding box center [430, 149] width 157 height 109
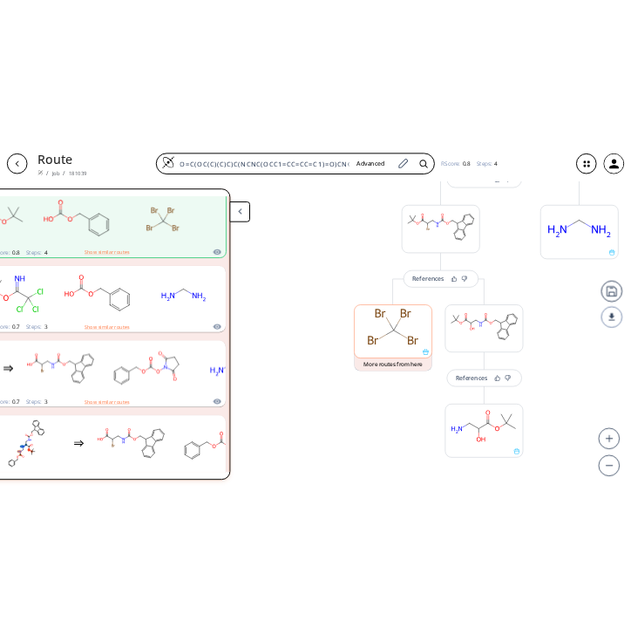
scroll to position [407, 0]
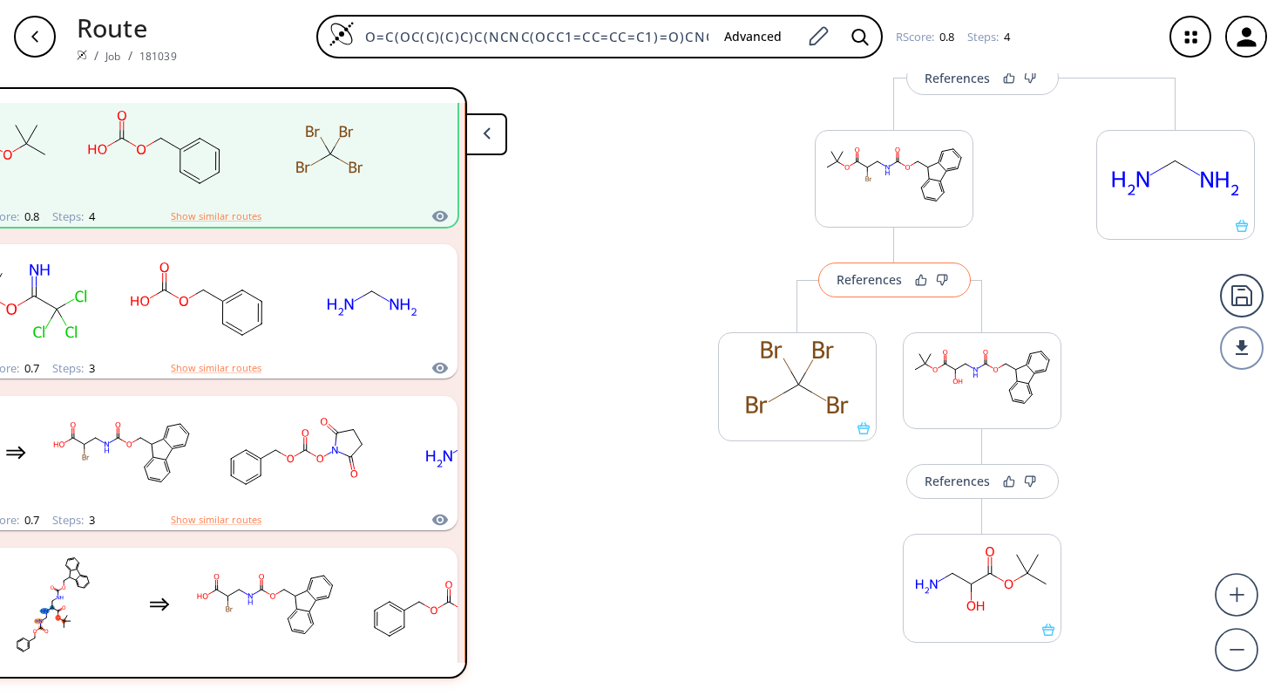
click at [853, 281] on div "References" at bounding box center [869, 279] width 65 height 11
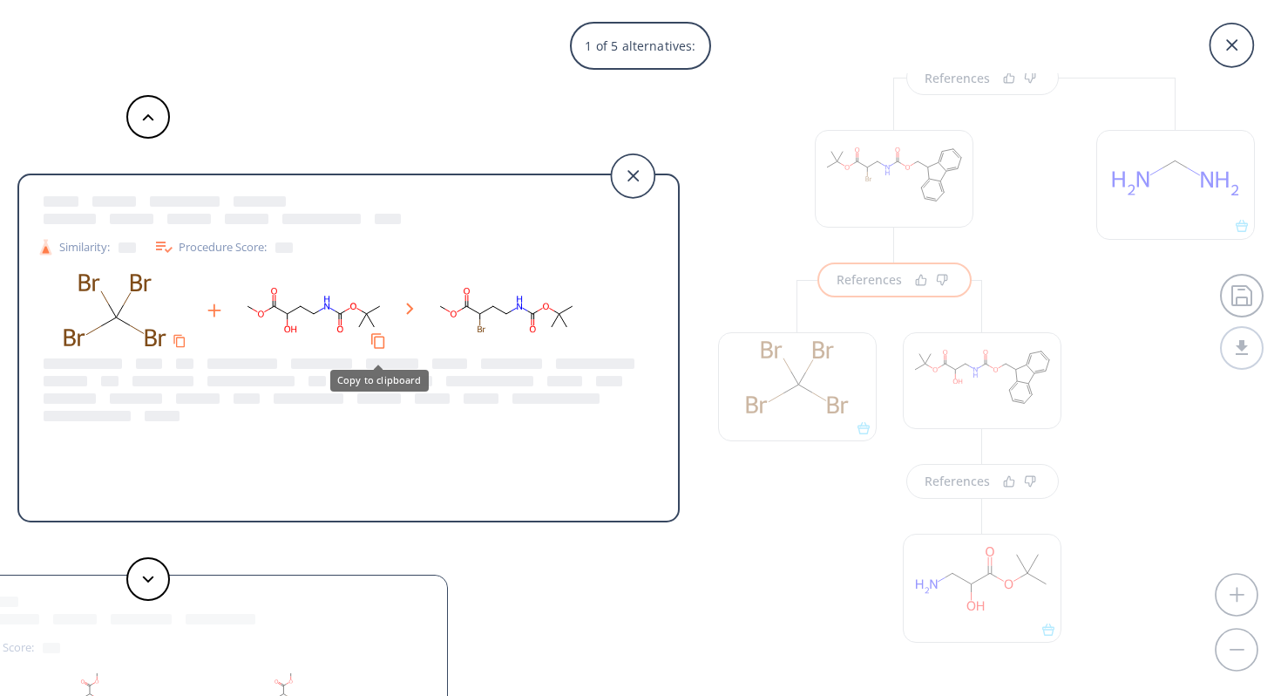
click at [376, 340] on icon "Copy to clipboard" at bounding box center [378, 340] width 17 height 17
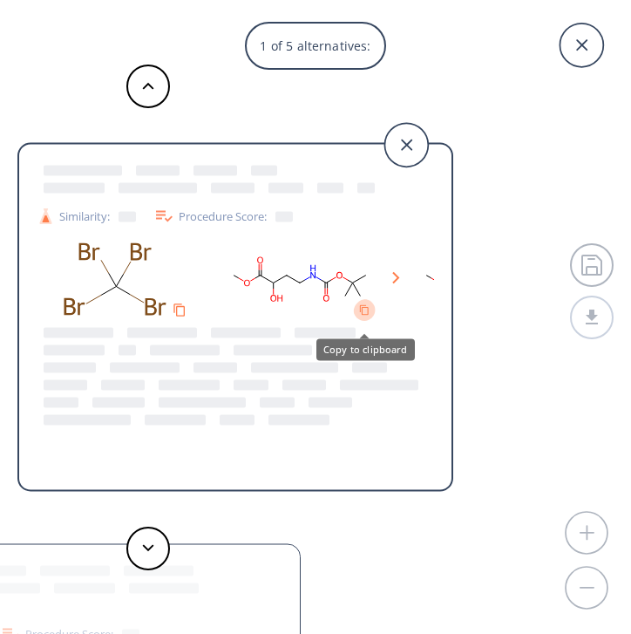
click at [363, 310] on icon "Copy to clipboard" at bounding box center [364, 309] width 10 height 10
